Goal: Task Accomplishment & Management: Manage account settings

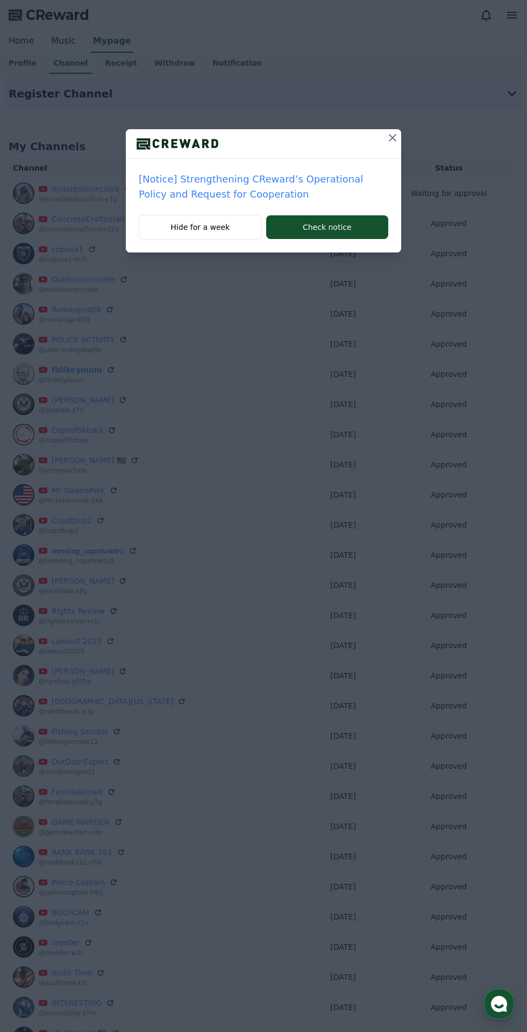
click at [396, 132] on icon at bounding box center [392, 137] width 13 height 13
click at [394, 140] on icon at bounding box center [392, 137] width 13 height 13
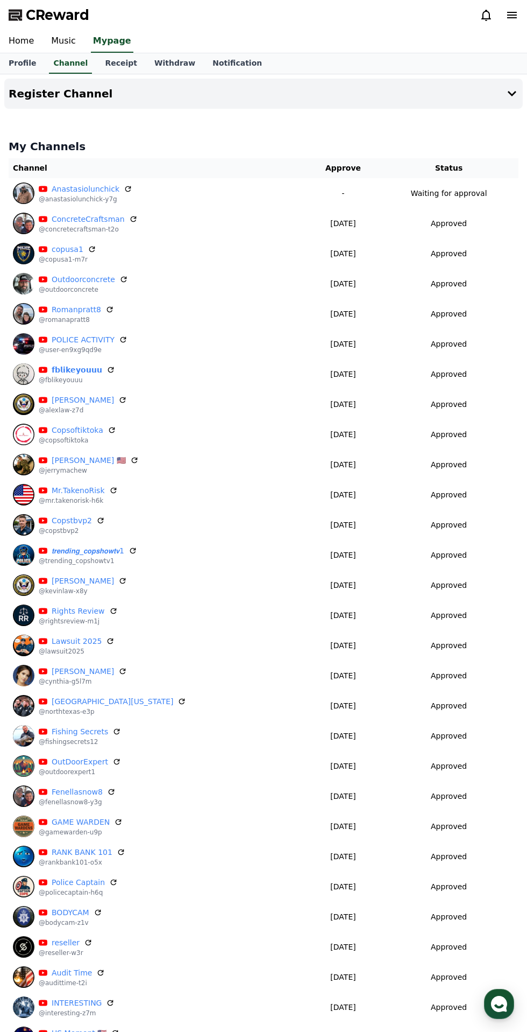
click at [124, 189] on icon at bounding box center [128, 189] width 9 height 9
